Goal: Information Seeking & Learning: Learn about a topic

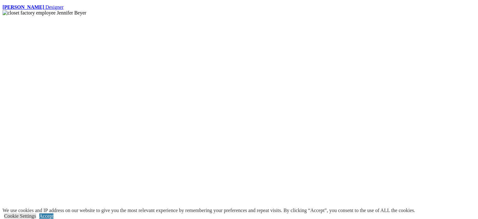
scroll to position [2858, 0]
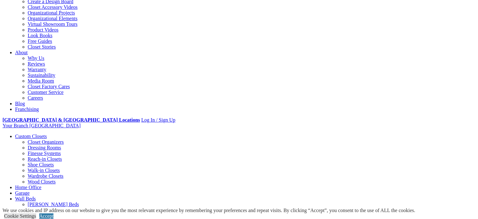
scroll to position [94, 0]
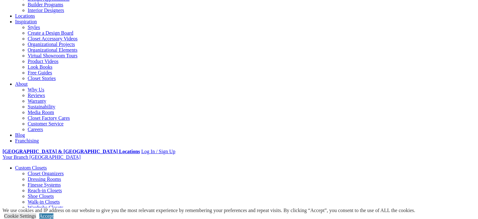
drag, startPoint x: 79, startPoint y: 132, endPoint x: 85, endPoint y: 128, distance: 7.6
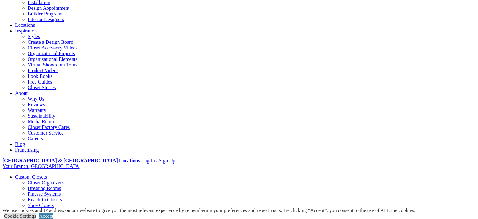
scroll to position [31, 0]
